Goal: Transaction & Acquisition: Obtain resource

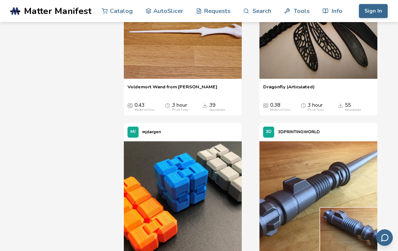
scroll to position [870, 0]
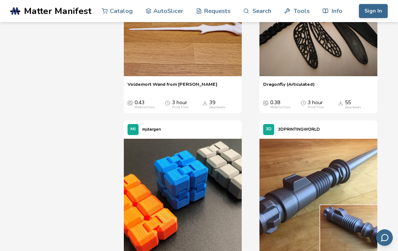
click at [208, 109] on div "39 Downloads" at bounding box center [220, 105] width 36 height 10
click at [211, 109] on div "Downloads" at bounding box center [217, 108] width 16 height 4
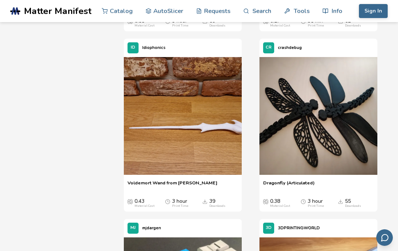
scroll to position [770, 0]
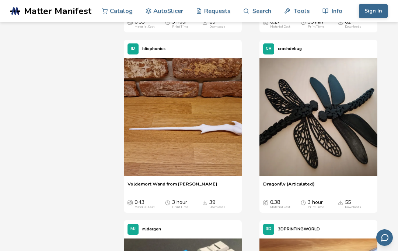
click at [192, 192] on span "Voldemort Wand from [PERSON_NAME]" at bounding box center [172, 186] width 90 height 11
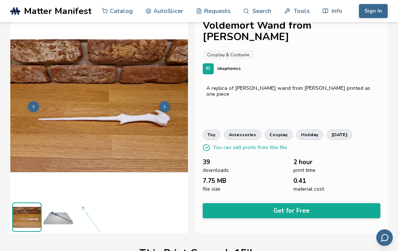
scroll to position [15, 0]
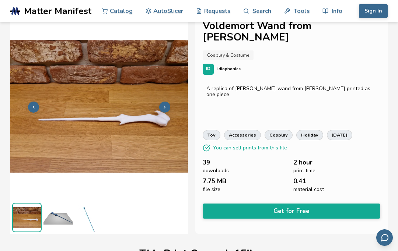
click at [298, 204] on button "Get for Free" at bounding box center [292, 211] width 178 height 15
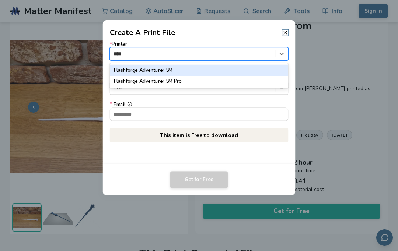
click at [174, 84] on div "Flashforge Adventurer 5M Pro" at bounding box center [199, 81] width 179 height 11
type input "****"
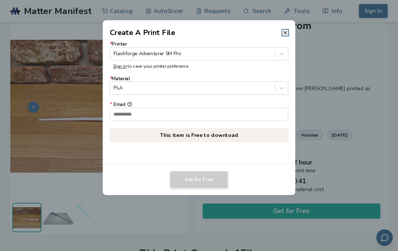
click at [188, 118] on input "* Email" at bounding box center [199, 114] width 178 height 13
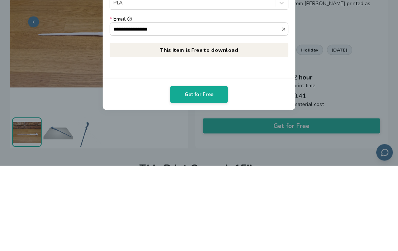
type input "**********"
click at [203, 171] on button "Get for Free" at bounding box center [198, 179] width 57 height 17
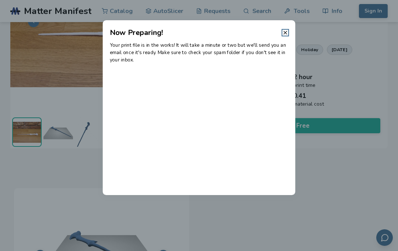
scroll to position [0, 0]
